Goal: Information Seeking & Learning: Learn about a topic

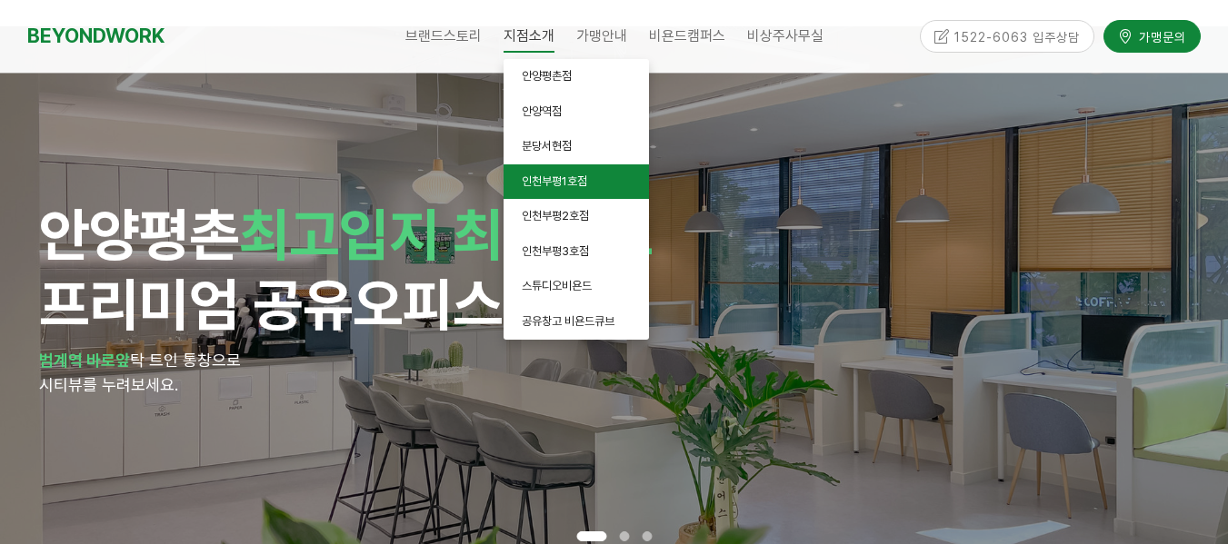
scroll to position [75, 0]
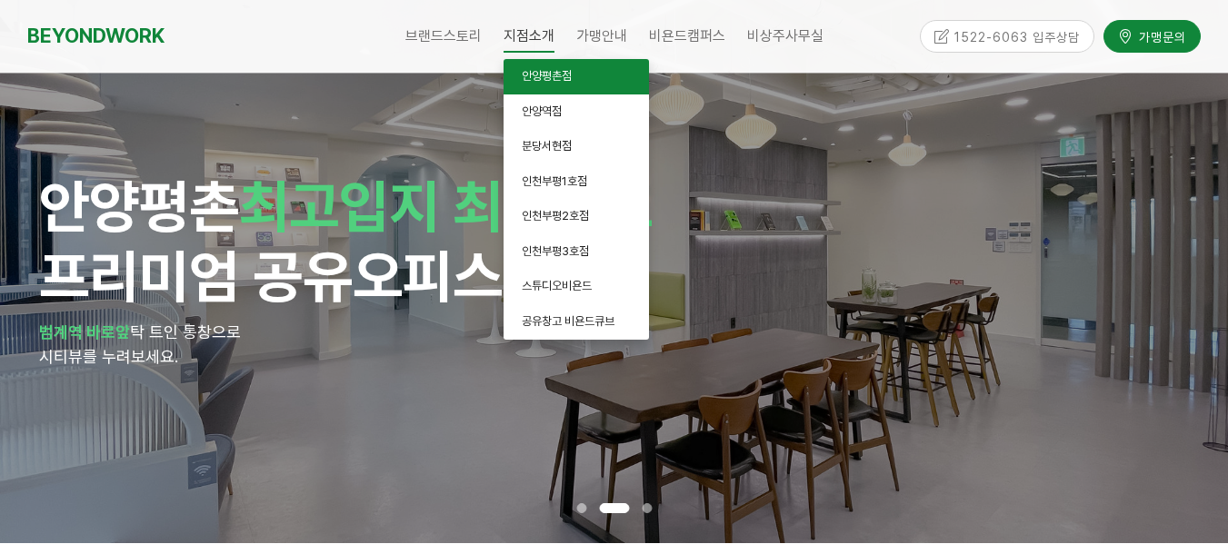
click at [572, 73] on span "안양평촌점" at bounding box center [547, 76] width 50 height 14
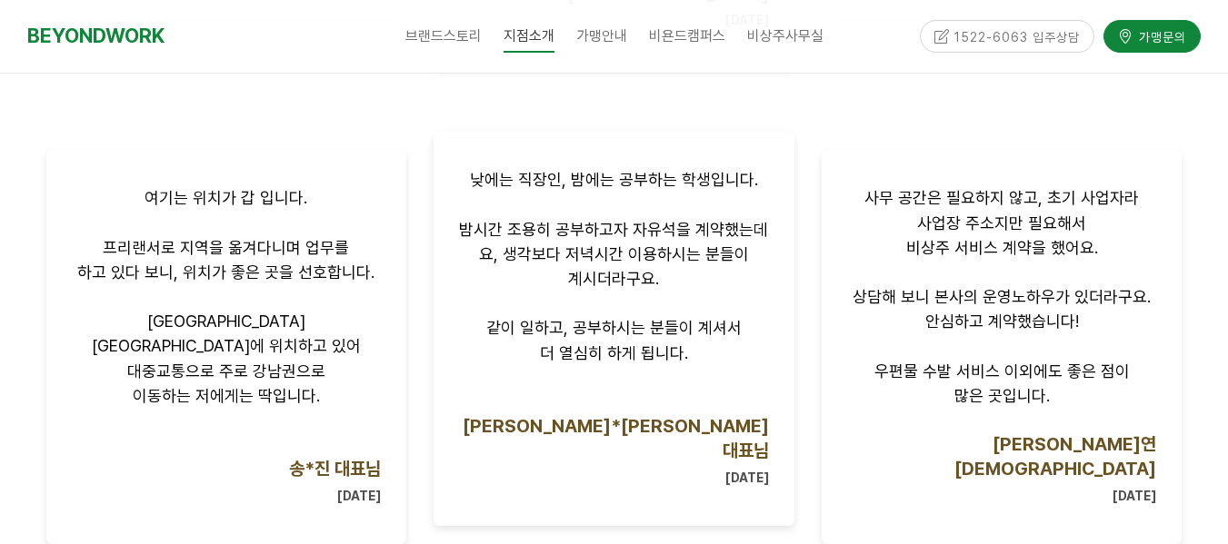
scroll to position [1742, 0]
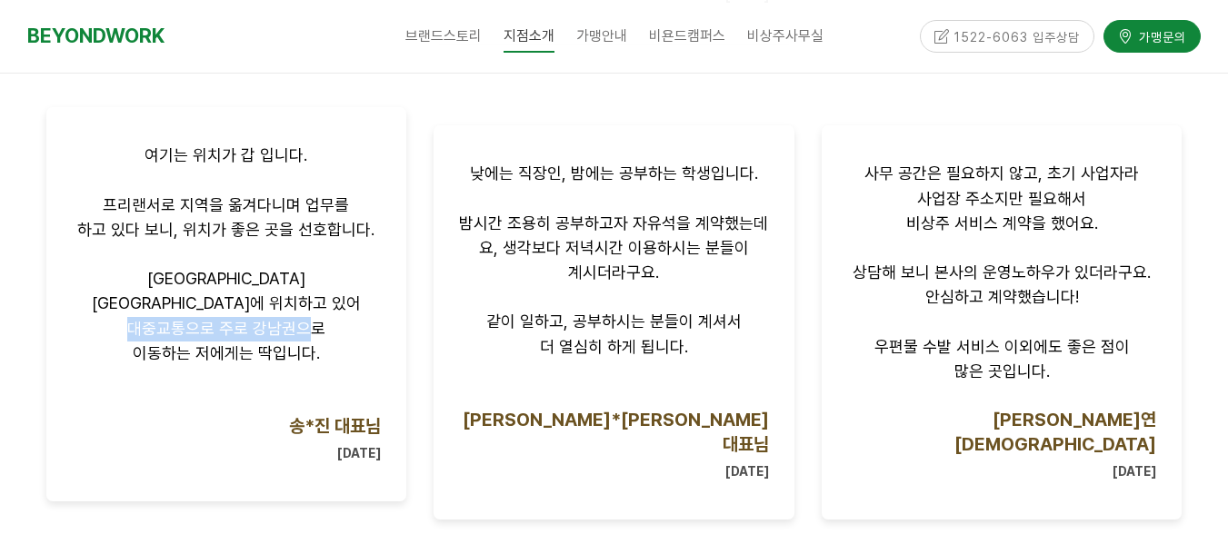
drag, startPoint x: 125, startPoint y: 246, endPoint x: 311, endPoint y: 256, distance: 186.6
click at [311, 317] on p "대중교통으로 주로 강남권으로" at bounding box center [227, 329] width 310 height 25
click at [194, 344] on span "이동하는 저에게는 딱입니다." at bounding box center [226, 353] width 187 height 19
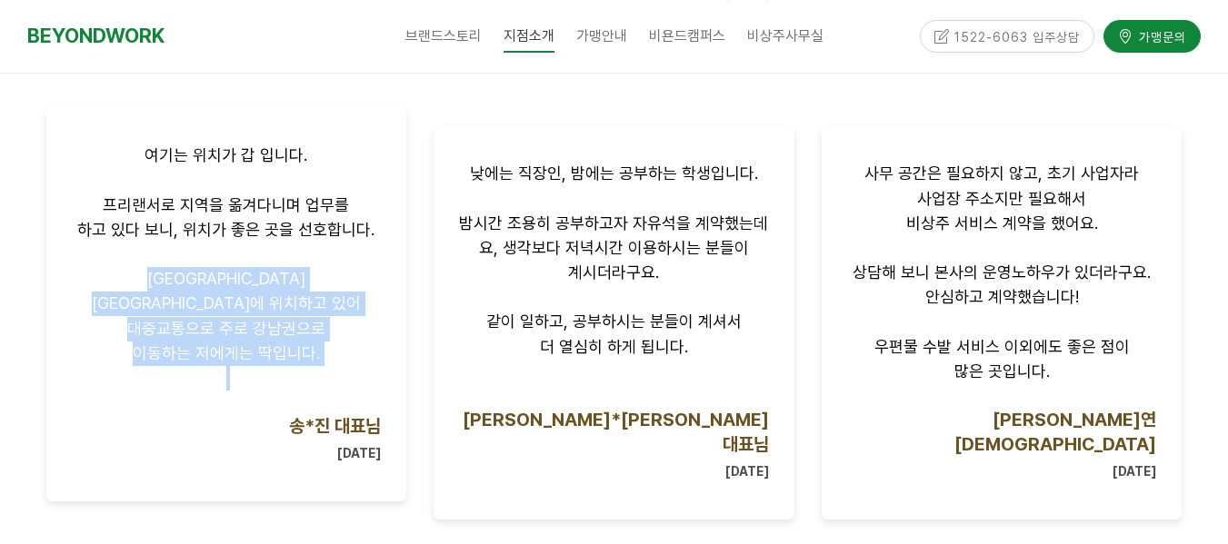
drag, startPoint x: 91, startPoint y: 228, endPoint x: 332, endPoint y: 294, distance: 249.6
click at [330, 296] on div "여기는 위치가 갑 입니다. 프리랜서로 지역을 옮겨다니며 업무를 하고 있다 보니, 위치가 좋은 곳을 선호합니다. 평촌역 롯데백화점 사거리에 위치…" at bounding box center [227, 304] width 310 height 321
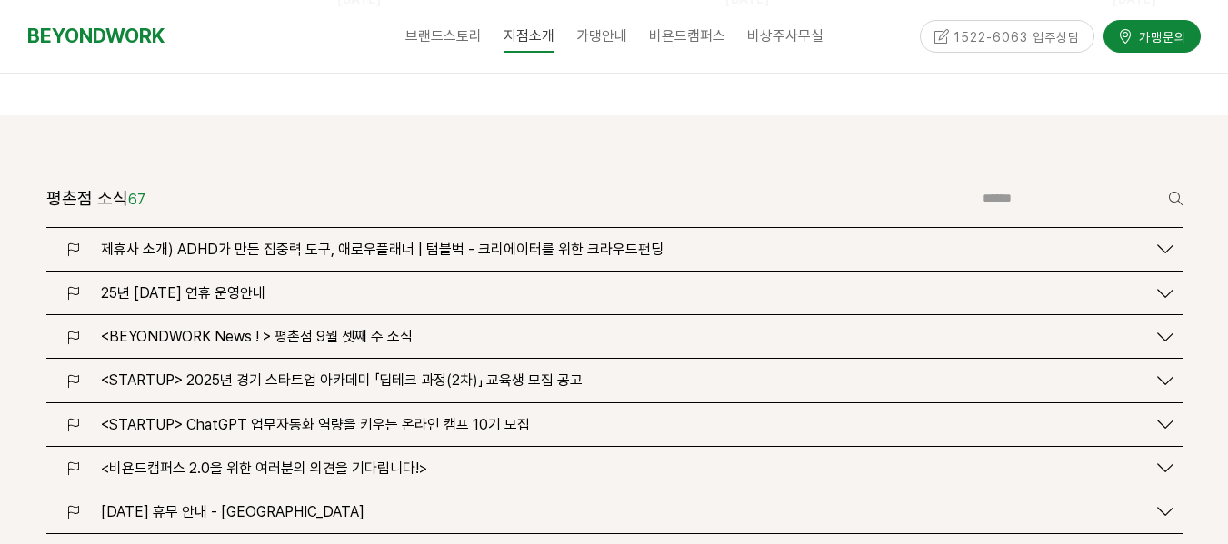
scroll to position [2272, 0]
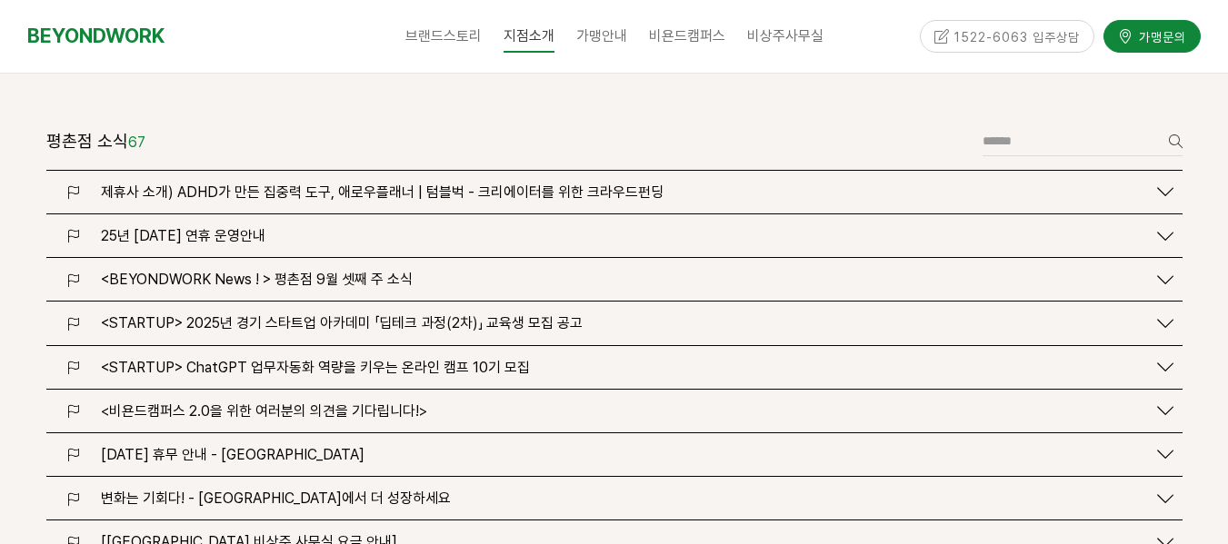
click at [318, 314] on span "<STARTUP> 2025년 경기 스타트업 아카데미 「딥테크 과정(2차)」 교육생 모집 공고" at bounding box center [342, 322] width 482 height 17
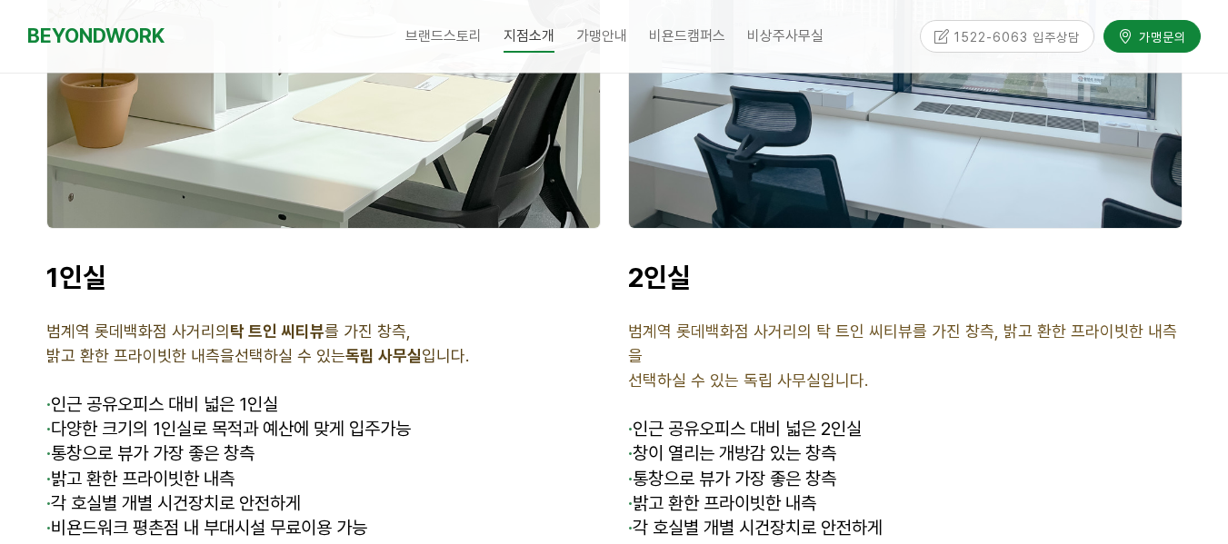
scroll to position [5983, 0]
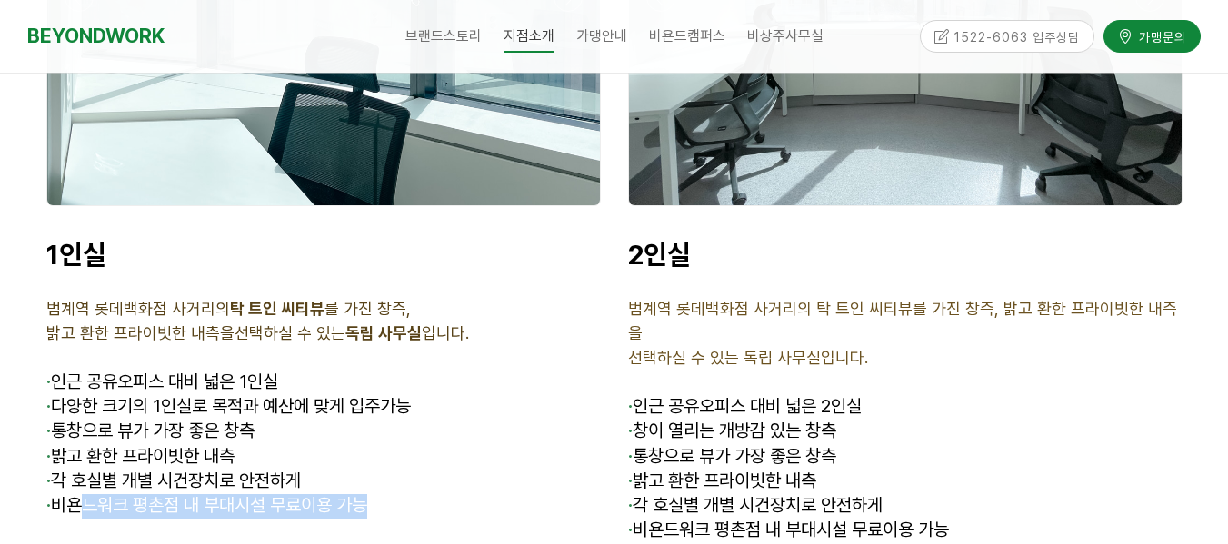
drag, startPoint x: 77, startPoint y: 426, endPoint x: 411, endPoint y: 437, distance: 333.7
click at [411, 494] on p "· 비욘드워크 평촌점 내 부대시설 무료이용 가능" at bounding box center [323, 506] width 554 height 25
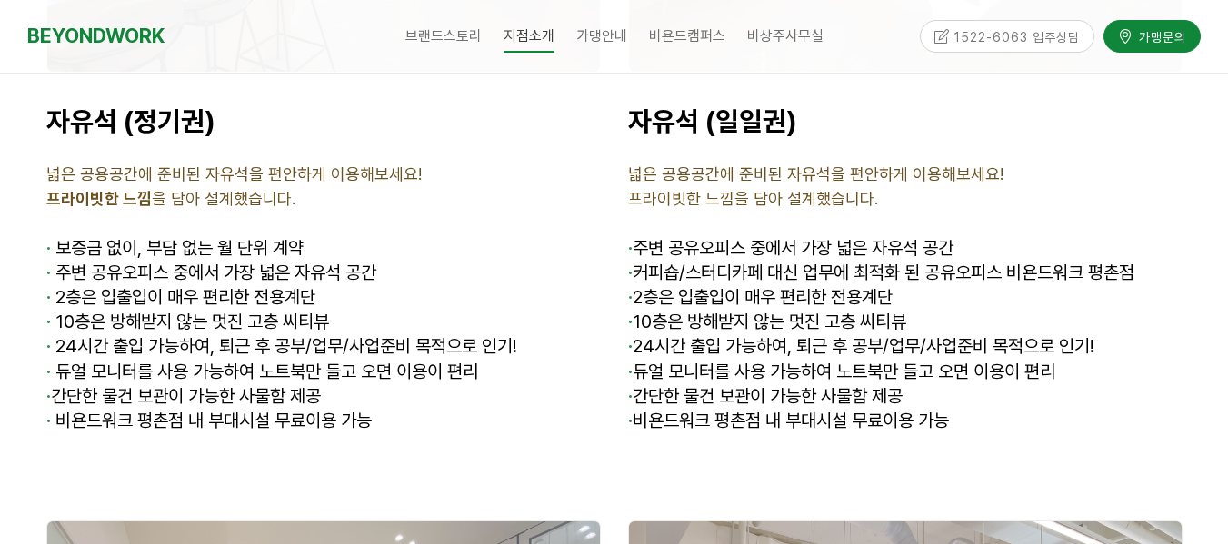
scroll to position [7725, 0]
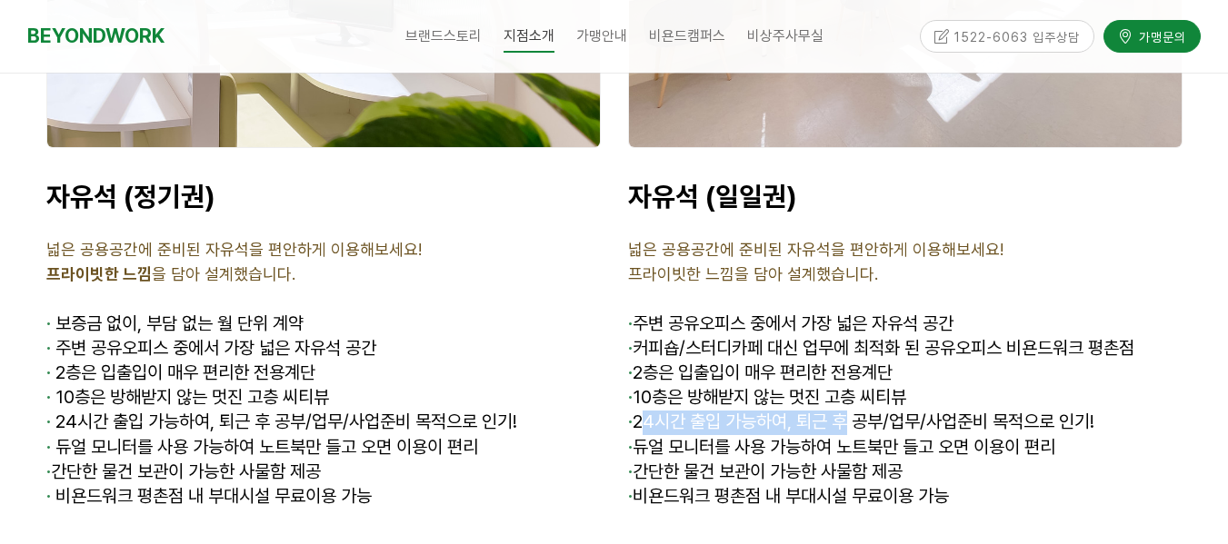
drag, startPoint x: 647, startPoint y: 326, endPoint x: 848, endPoint y: 328, distance: 200.9
click at [848, 411] on span "· 24시간 출입 가능하여, 퇴근 후 공부/업무/사업준비 목적으로 인기!" at bounding box center [861, 422] width 466 height 22
click at [880, 411] on span "· 24시간 출입 가능하여, 퇴근 후 공부/업무/사업준비 목적으로 인기!" at bounding box center [861, 422] width 466 height 22
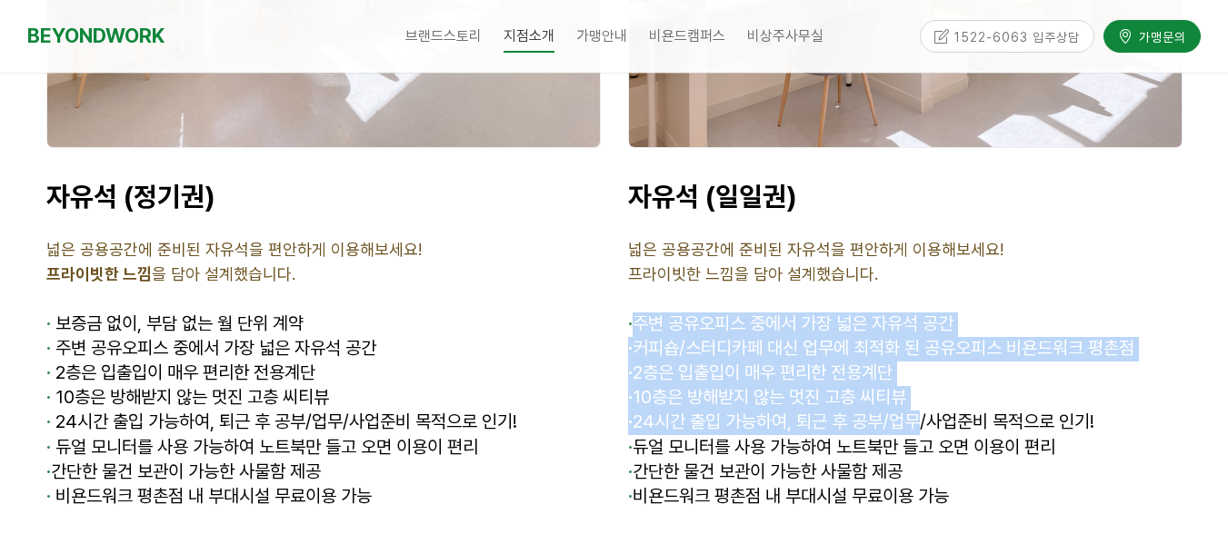
drag, startPoint x: 644, startPoint y: 230, endPoint x: 939, endPoint y: 328, distance: 310.4
click at [934, 326] on div "자유석 (일일권) 넓은 공용공간에 준비된 자유석을 편안하게 이용해보세요! 프라이빗한 느낌을 담아 설계했습니다. · 주변 공유오피스 중에서 가장…" at bounding box center [905, 345] width 554 height 330
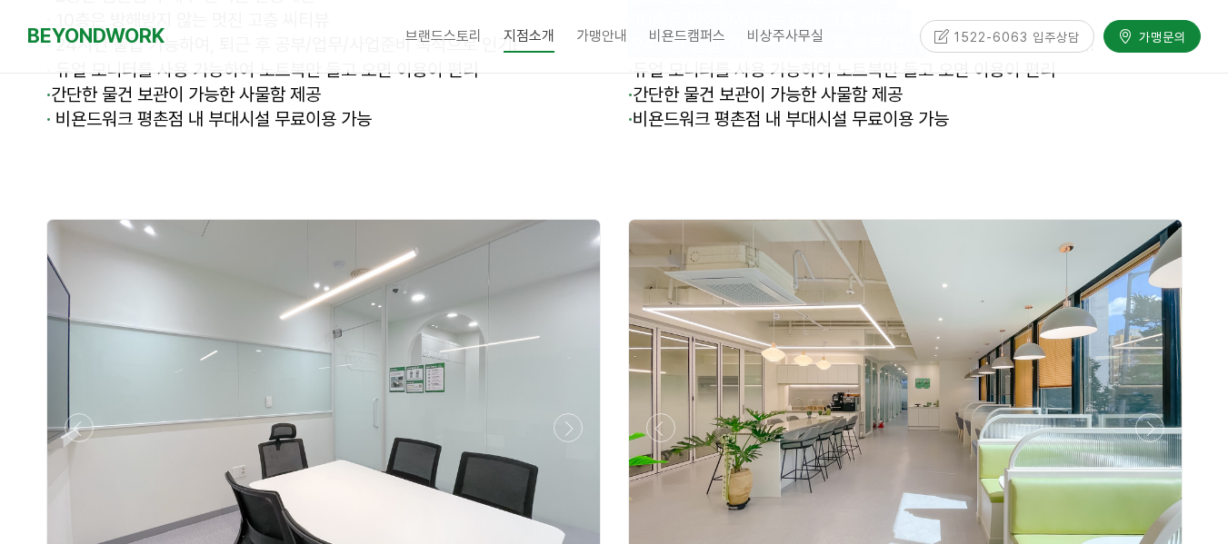
scroll to position [8104, 0]
